Goal: Find specific page/section: Find specific page/section

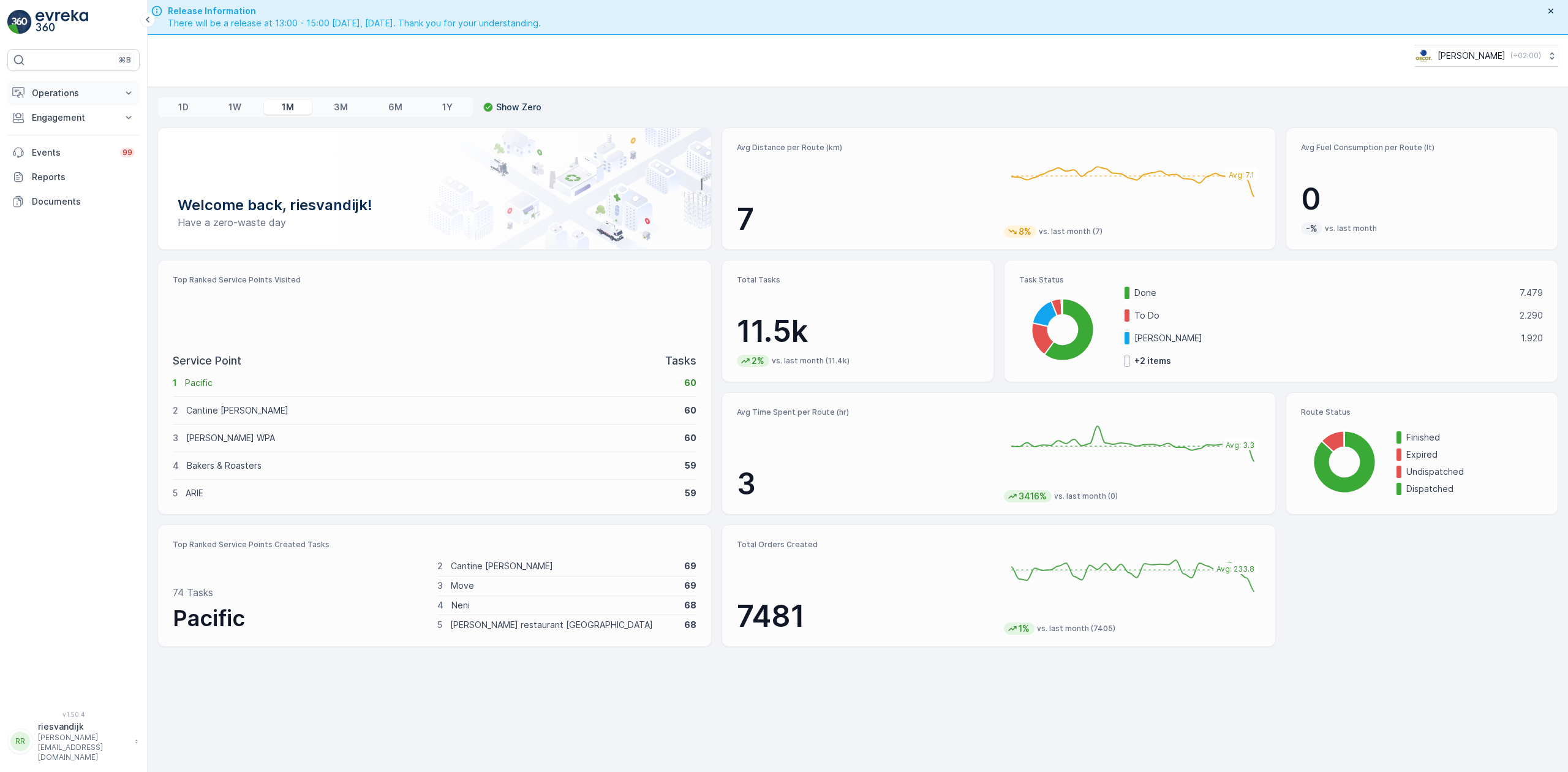
click at [107, 89] on p "Operations" at bounding box center [74, 93] width 83 height 12
click at [89, 148] on p "Routes & Tasks" at bounding box center [63, 148] width 63 height 12
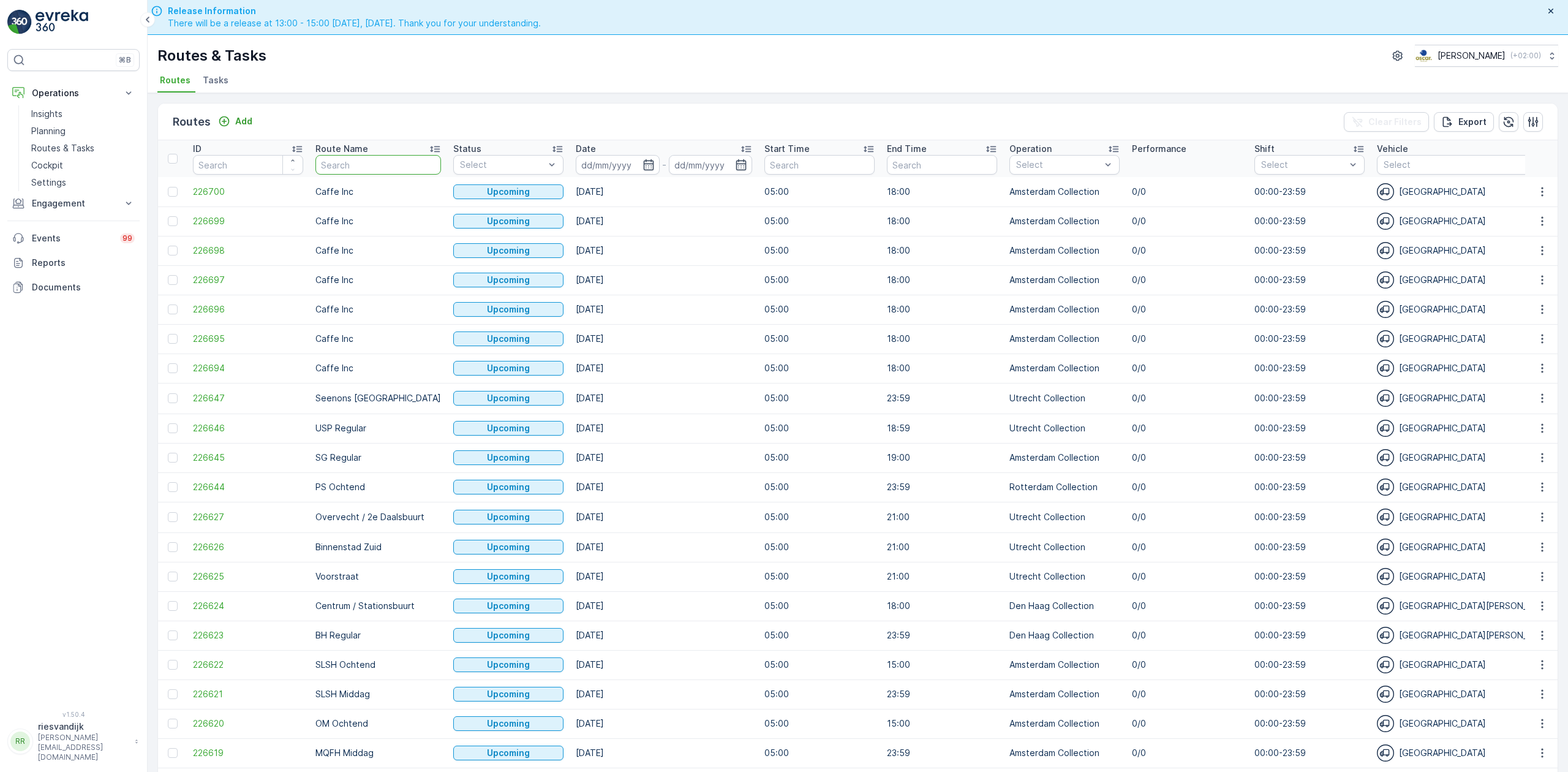
click at [379, 161] on input "text" at bounding box center [378, 164] width 126 height 20
